Goal: Navigation & Orientation: Go to known website

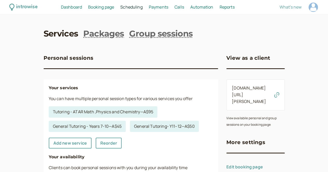
click at [299, 0] on div "introwise Dashboard Dashboard Booking page Booking Scheduling Scheduling Paymen…" at bounding box center [164, 7] width 328 height 15
click at [309, 5] on div at bounding box center [313, 7] width 9 height 9
select select "[GEOGRAPHIC_DATA]/[GEOGRAPHIC_DATA]"
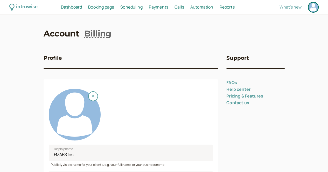
click at [114, 9] on span "Booking page" at bounding box center [101, 7] width 26 height 6
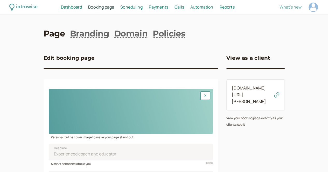
drag, startPoint x: 112, startPoint y: 8, endPoint x: 120, endPoint y: 8, distance: 8.0
click at [112, 8] on span "Booking page" at bounding box center [101, 7] width 26 height 6
click at [143, 5] on span "Scheduling" at bounding box center [131, 7] width 22 height 6
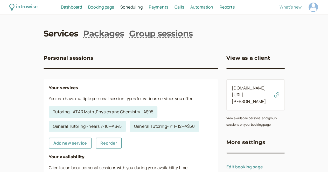
click at [279, 93] on icon "button" at bounding box center [276, 95] width 5 height 5
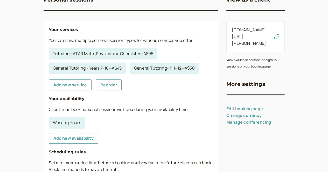
scroll to position [58, 0]
click at [279, 34] on icon "button" at bounding box center [276, 36] width 5 height 5
click at [266, 32] on link "[DOMAIN_NAME][URL][PERSON_NAME]" at bounding box center [249, 36] width 34 height 19
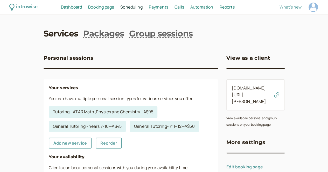
drag, startPoint x: 115, startPoint y: 3, endPoint x: 114, endPoint y: 5, distance: 2.8
click at [115, 3] on div "introwise Dashboard Dashboard Booking page Booking Scheduling Scheduling Paymen…" at bounding box center [164, 7] width 328 height 15
click at [114, 8] on span "Booking page" at bounding box center [101, 7] width 26 height 6
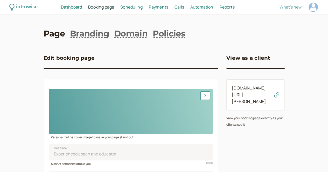
click at [279, 93] on icon "button" at bounding box center [276, 95] width 5 height 5
